Goal: Navigation & Orientation: Find specific page/section

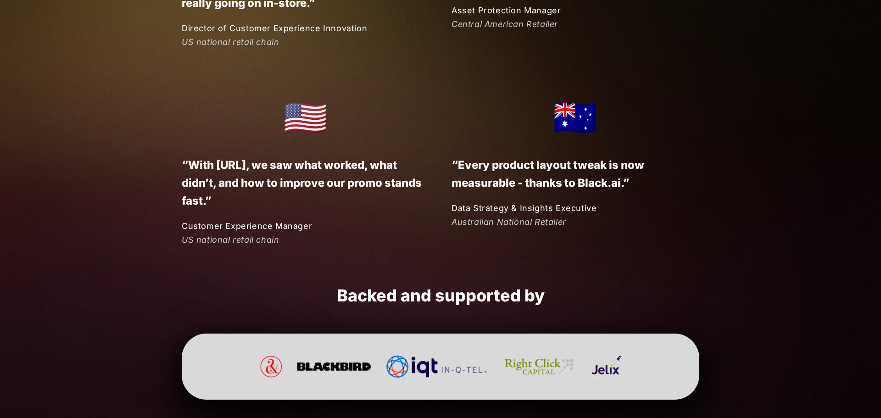
scroll to position [2430, 0]
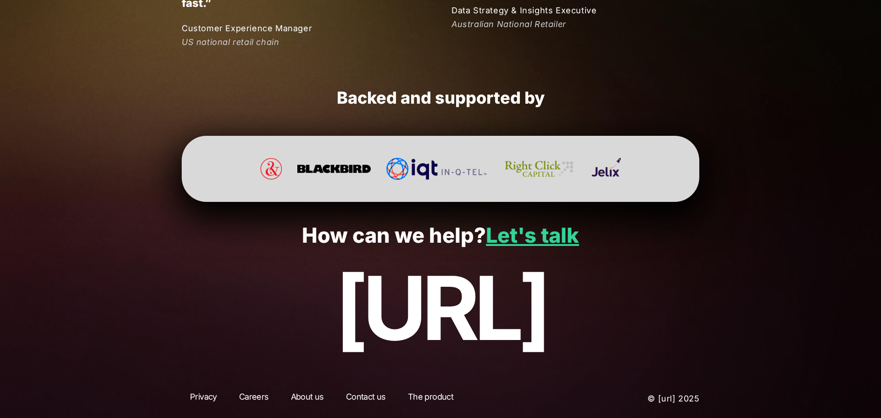
click at [251, 399] on link "Careers" at bounding box center [254, 398] width 46 height 17
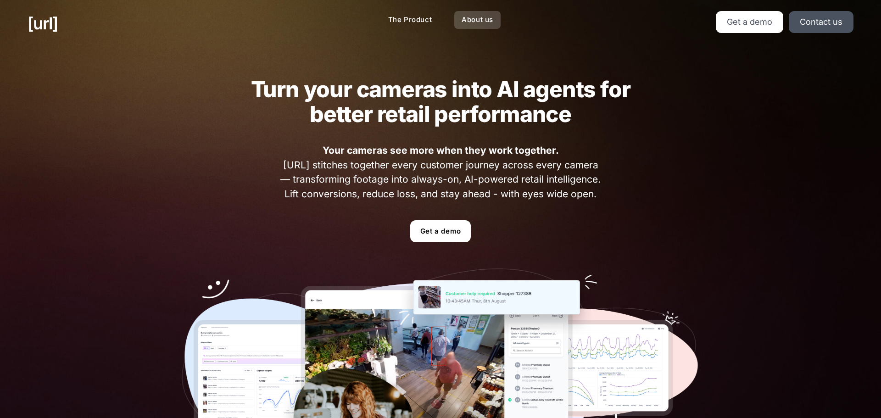
click at [490, 22] on link "About us" at bounding box center [477, 20] width 46 height 18
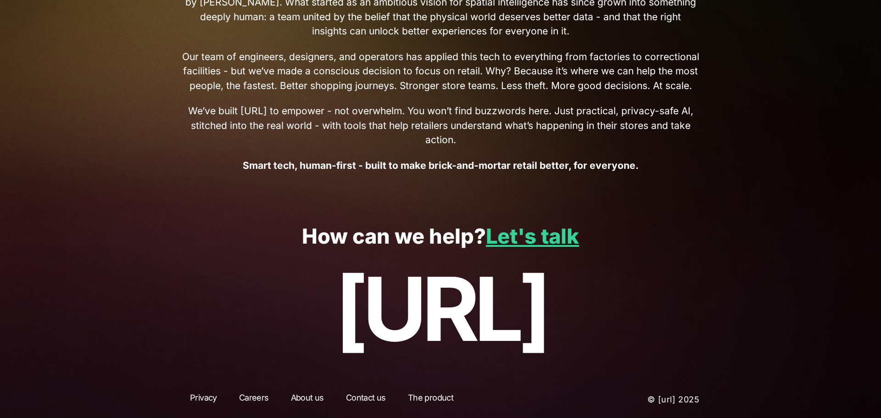
scroll to position [425, 0]
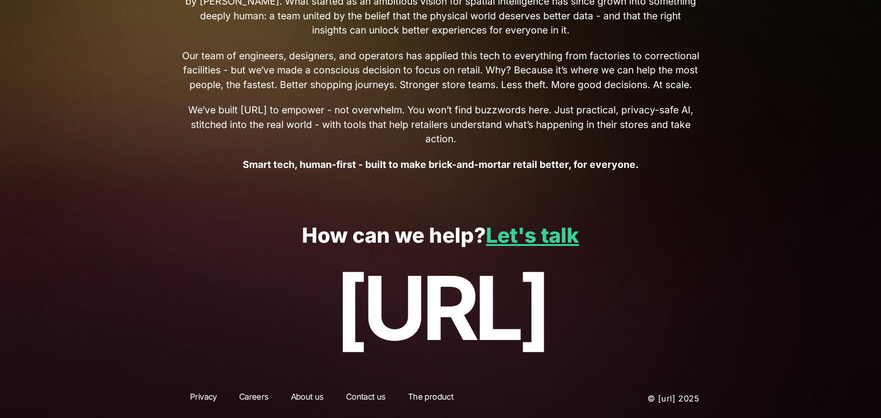
click at [252, 397] on link "Careers" at bounding box center [254, 398] width 46 height 17
